Goal: Information Seeking & Learning: Find specific fact

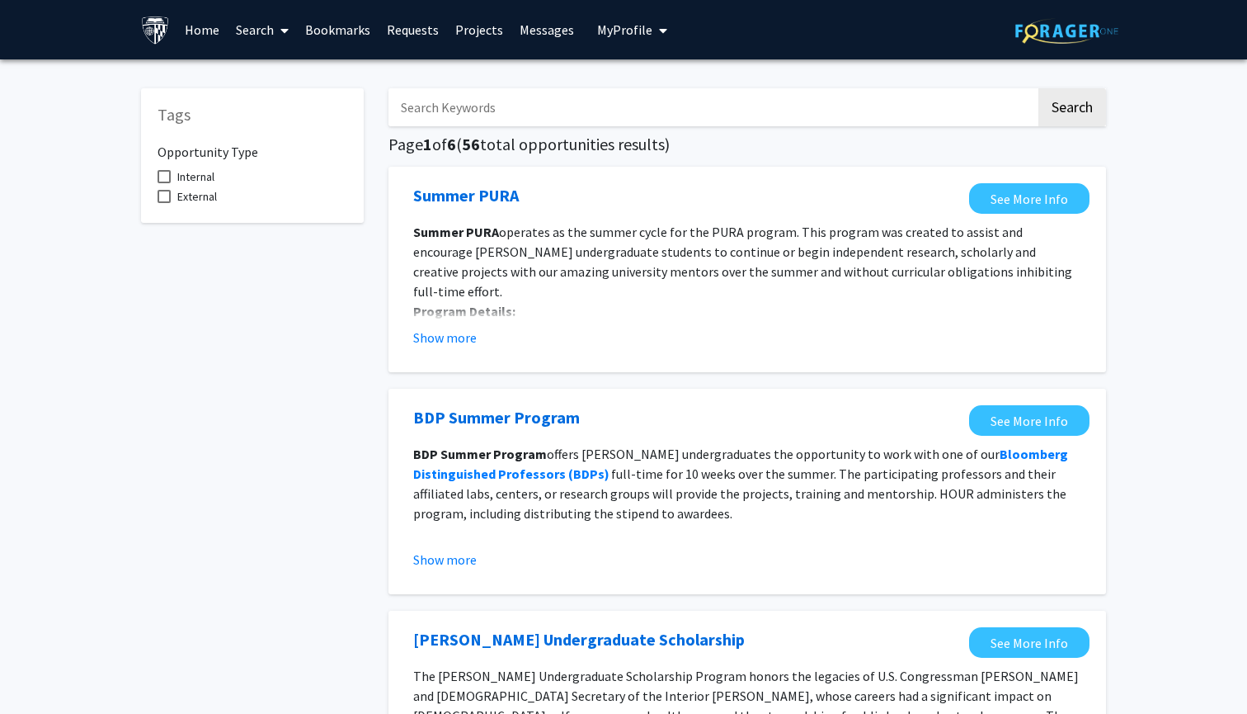
click at [273, 34] on link "Search" at bounding box center [262, 30] width 69 height 58
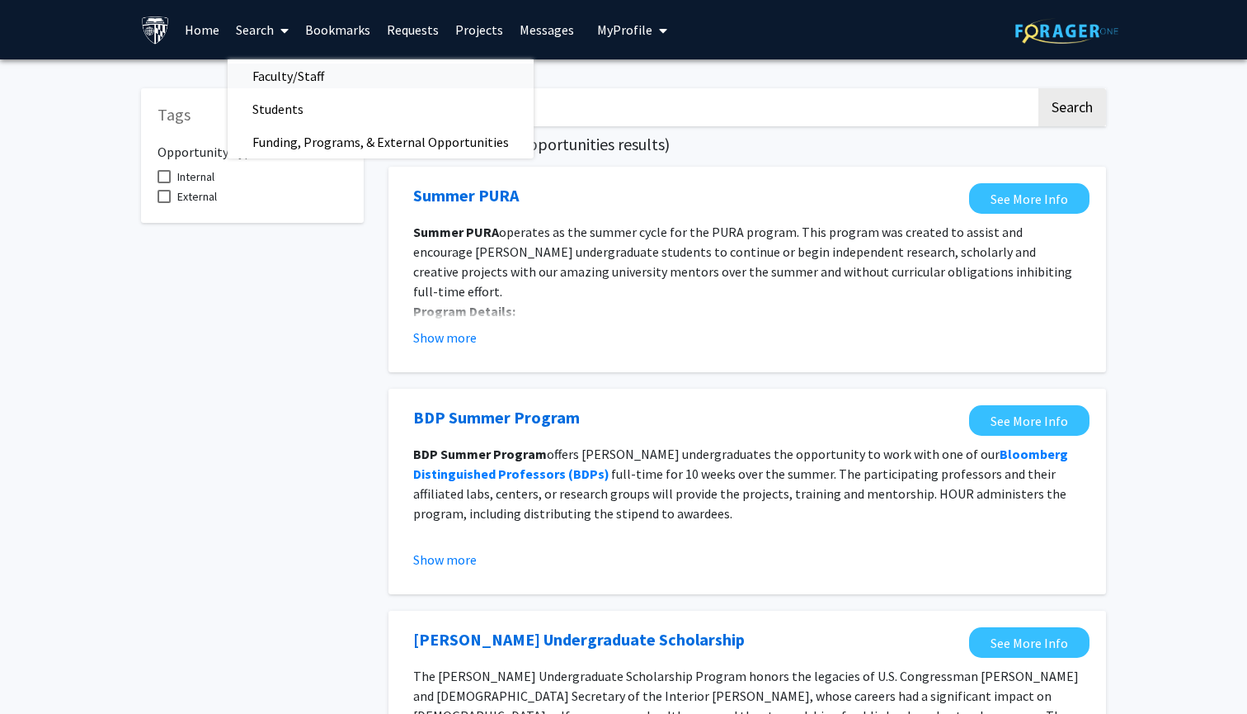
click at [345, 71] on span "Faculty/Staff" at bounding box center [288, 75] width 121 height 33
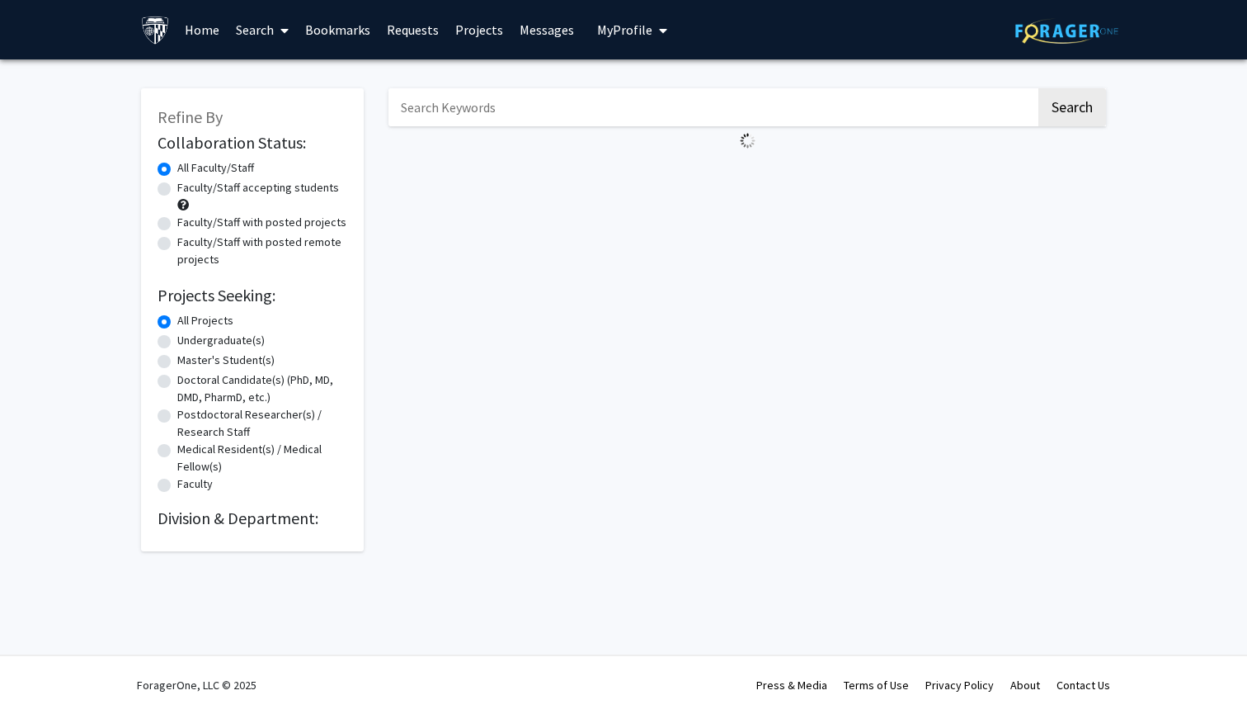
click at [488, 113] on input "Search Keywords" at bounding box center [713, 107] width 648 height 38
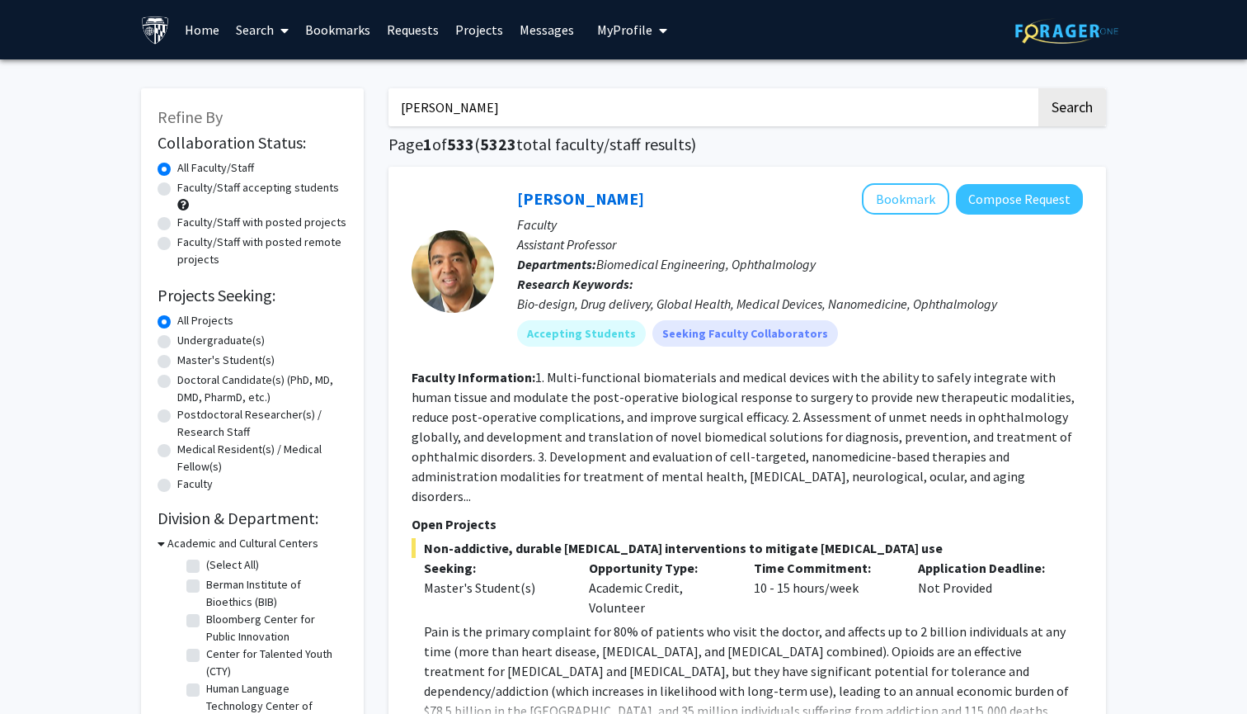
click at [1072, 110] on button "Search" at bounding box center [1073, 107] width 68 height 38
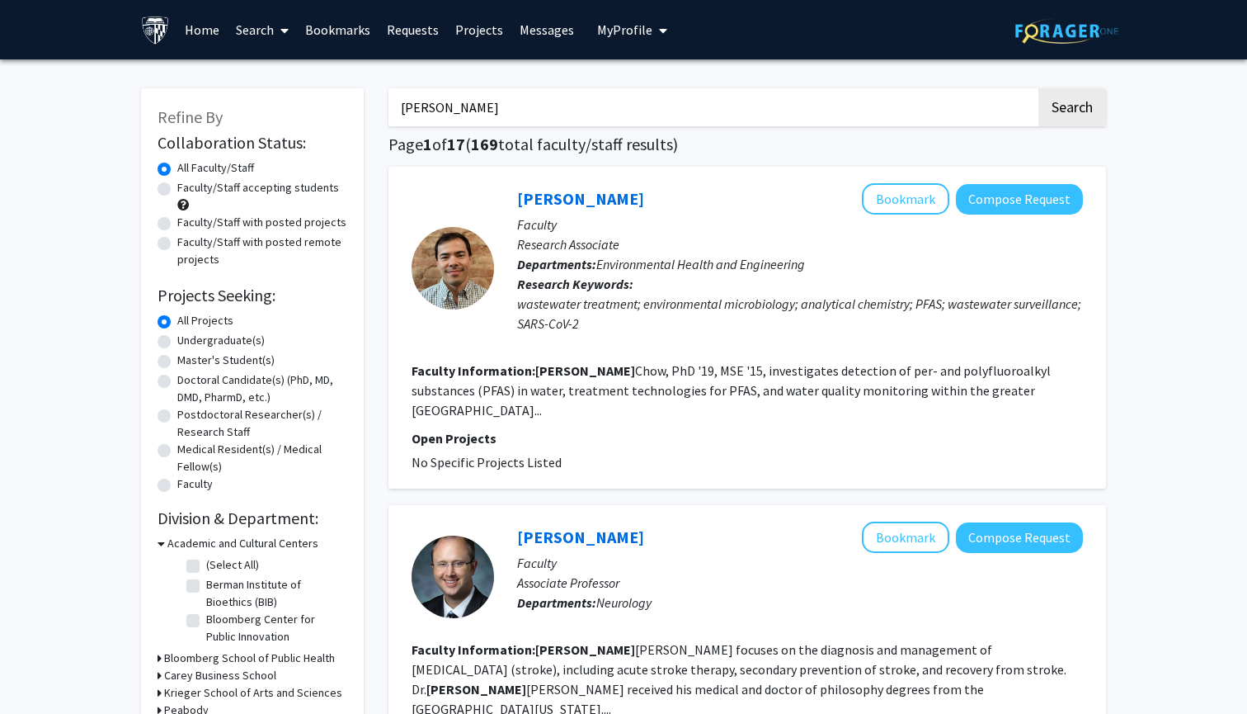
type input "[PERSON_NAME]"
click at [1072, 110] on button "Search" at bounding box center [1073, 107] width 68 height 38
